Goal: Task Accomplishment & Management: Manage account settings

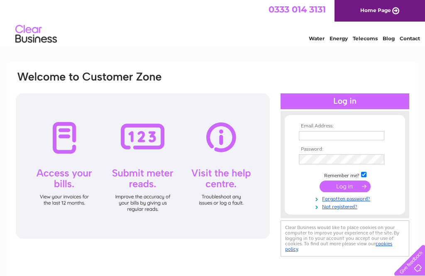
click at [345, 133] on input "text" at bounding box center [341, 135] width 85 height 9
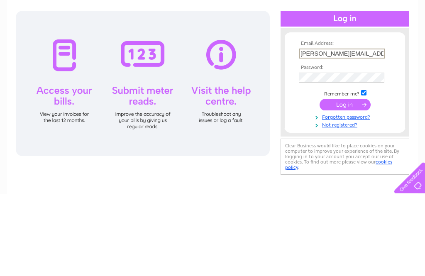
type input "[PERSON_NAME][EMAIL_ADDRESS][DOMAIN_NAME]"
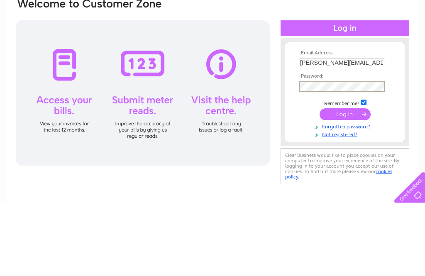
click at [347, 181] on input "submit" at bounding box center [344, 187] width 51 height 12
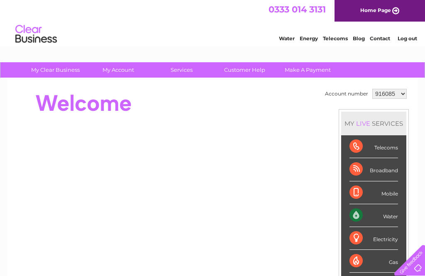
click at [404, 93] on select "916085 1123592" at bounding box center [389, 94] width 34 height 10
select select "1123592"
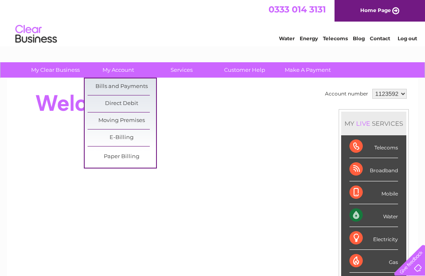
click at [138, 82] on link "Bills and Payments" at bounding box center [122, 86] width 68 height 17
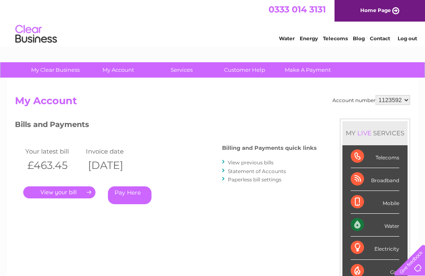
click at [71, 192] on link "." at bounding box center [59, 192] width 72 height 12
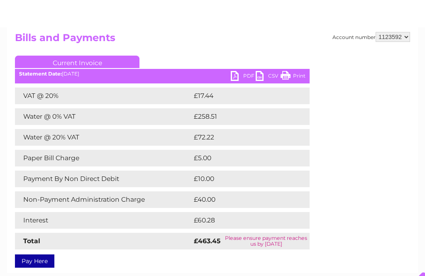
scroll to position [54, 0]
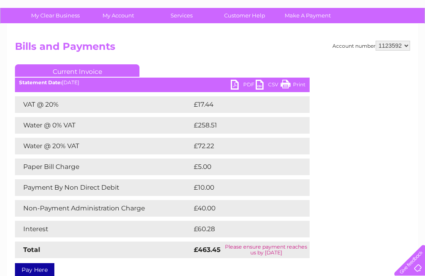
click at [244, 82] on link "PDF" at bounding box center [243, 86] width 25 height 12
